Goal: Find specific page/section: Find specific page/section

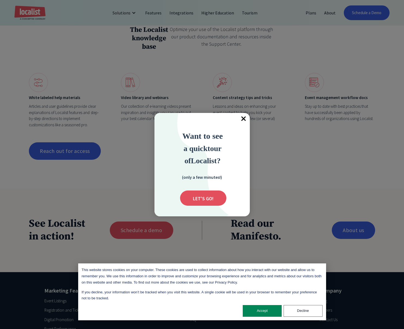
click at [244, 119] on span "×" at bounding box center [244, 119] width 12 height 12
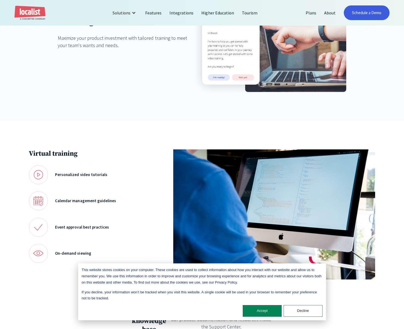
scroll to position [134, 0]
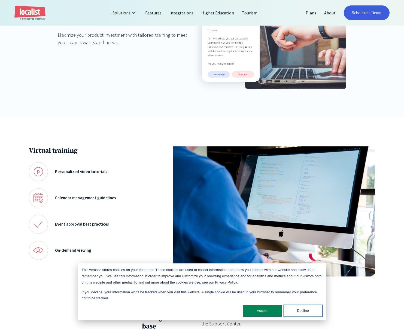
click at [299, 312] on button "Decline" at bounding box center [303, 311] width 39 height 12
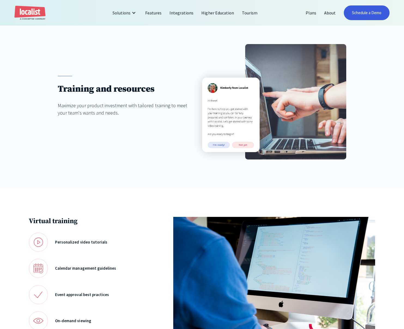
scroll to position [0, 0]
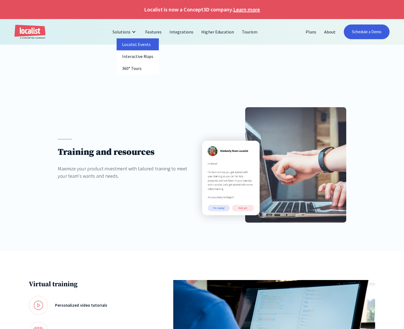
click at [134, 45] on link "Localist Events" at bounding box center [138, 44] width 42 height 12
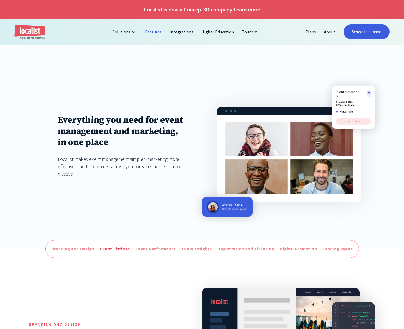
click at [117, 251] on div "Event Listings" at bounding box center [115, 249] width 30 height 6
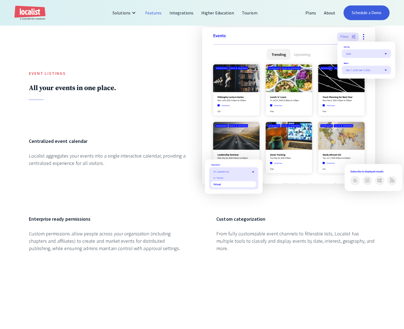
scroll to position [492, 0]
